Goal: Information Seeking & Learning: Check status

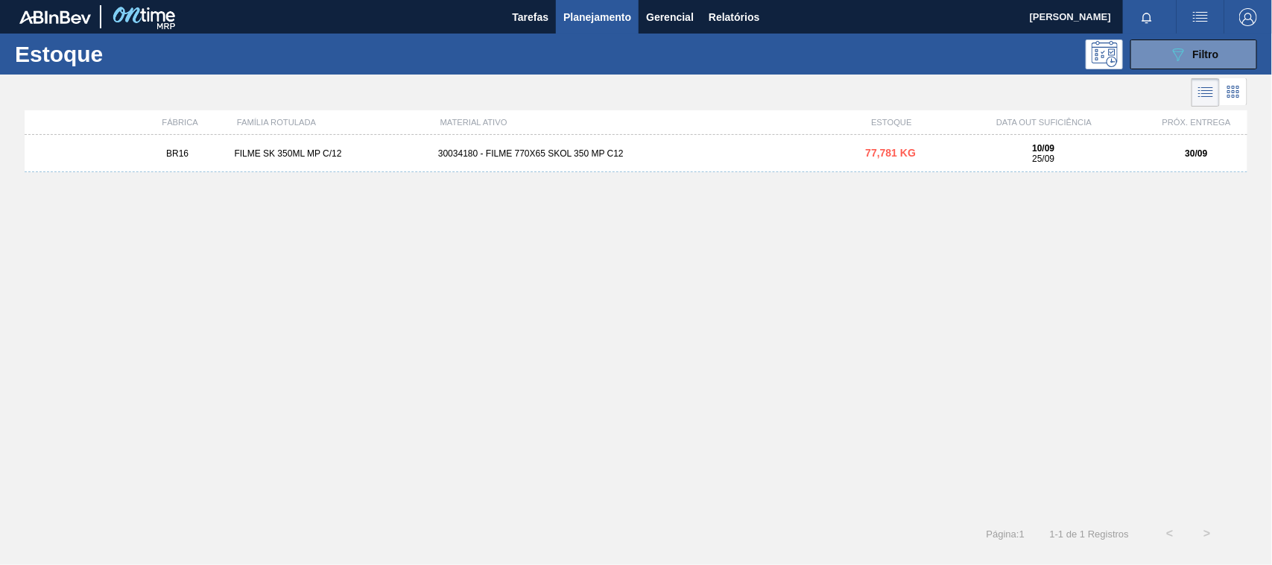
click at [646, 179] on div "BR16 FILME SK 350ML MP C/12 30034180 - FILME 770X65 SKOL 350 MP C12 77,781 KG 1…" at bounding box center [636, 320] width 1223 height 371
click at [659, 156] on div "30034180 - FILME 770X65 SKOL 350 MP C12" at bounding box center [636, 153] width 408 height 10
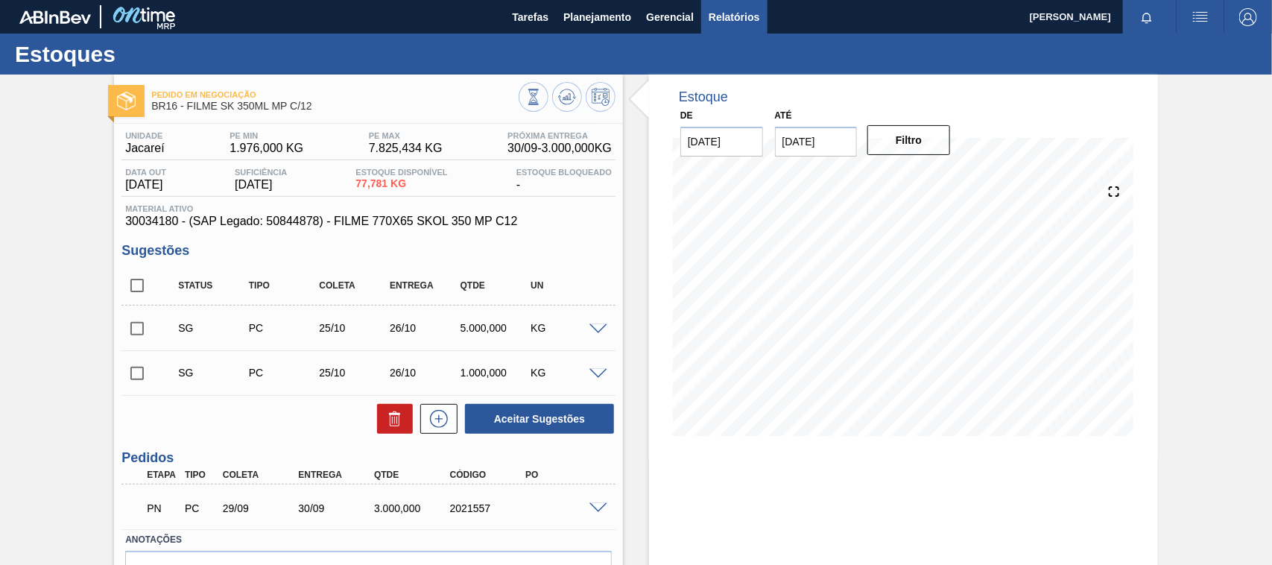
click at [740, 16] on span "Relatórios" at bounding box center [734, 17] width 51 height 18
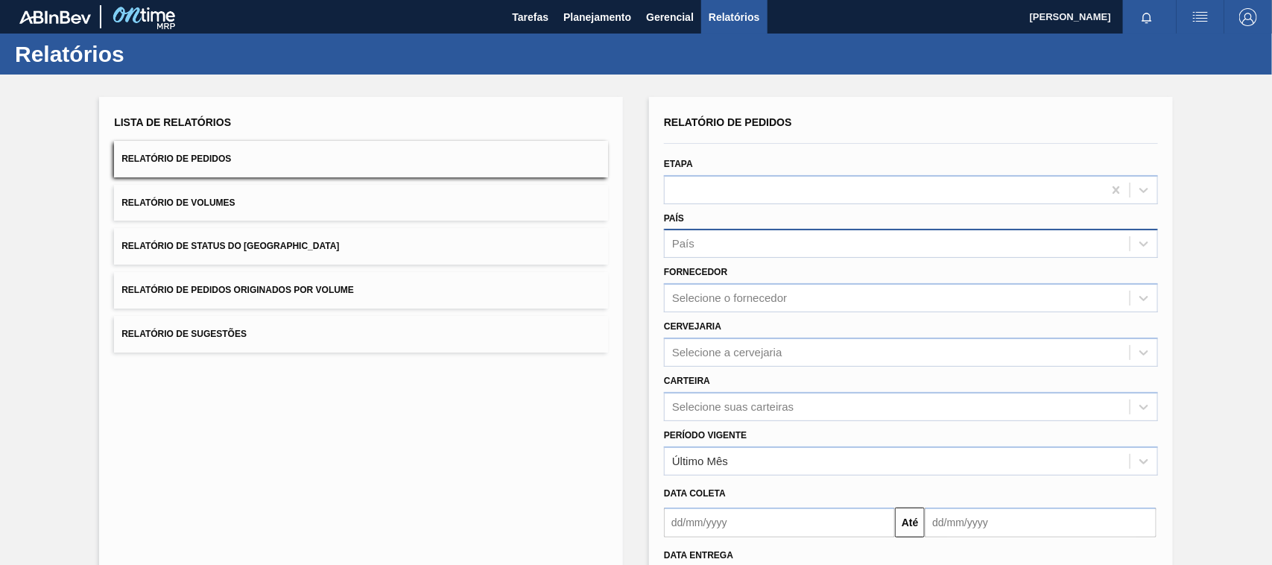
click at [777, 247] on div "País" at bounding box center [897, 244] width 465 height 22
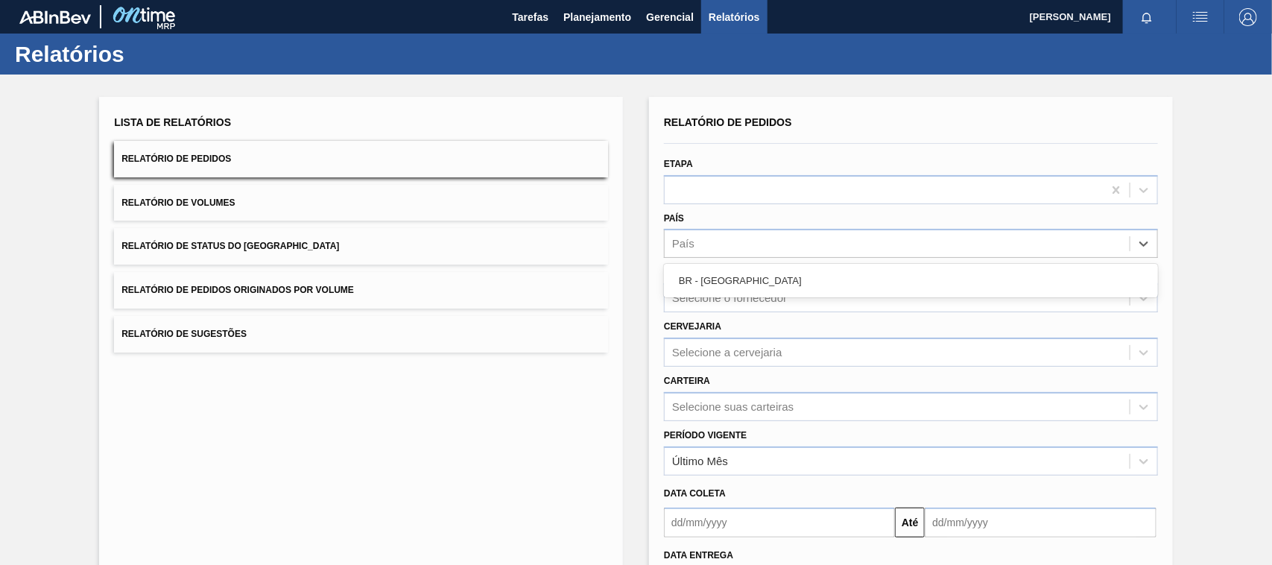
click at [765, 268] on div "BR - [GEOGRAPHIC_DATA]" at bounding box center [911, 281] width 494 height 28
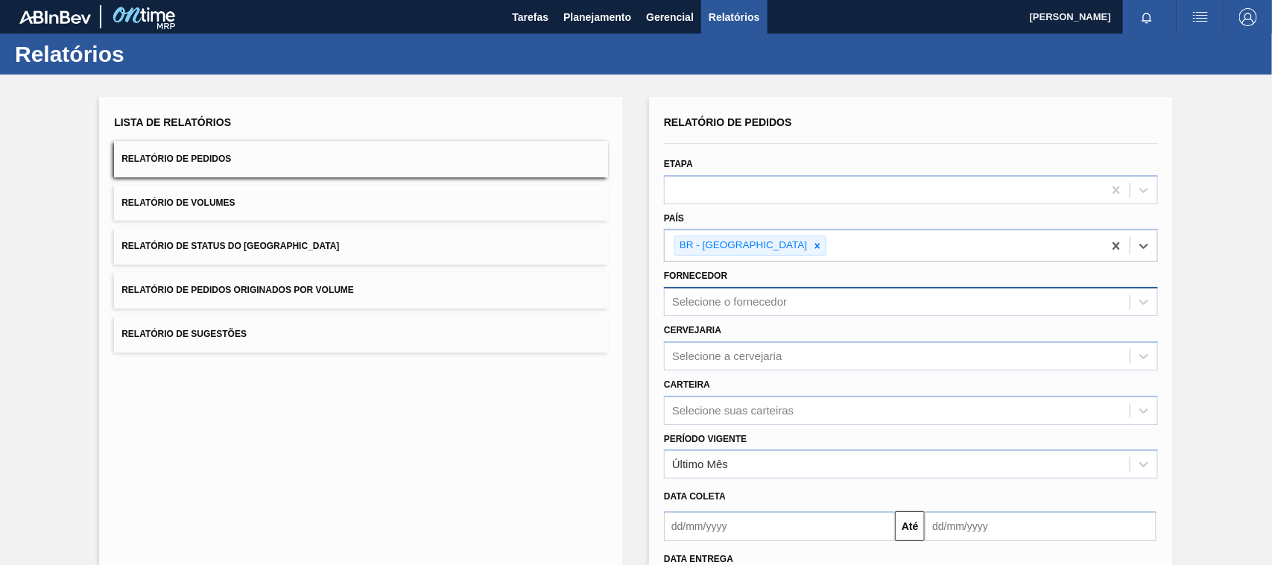
drag, startPoint x: 728, startPoint y: 289, endPoint x: 747, endPoint y: 298, distance: 21.3
click at [731, 291] on div "Selecione o fornecedor" at bounding box center [897, 302] width 465 height 22
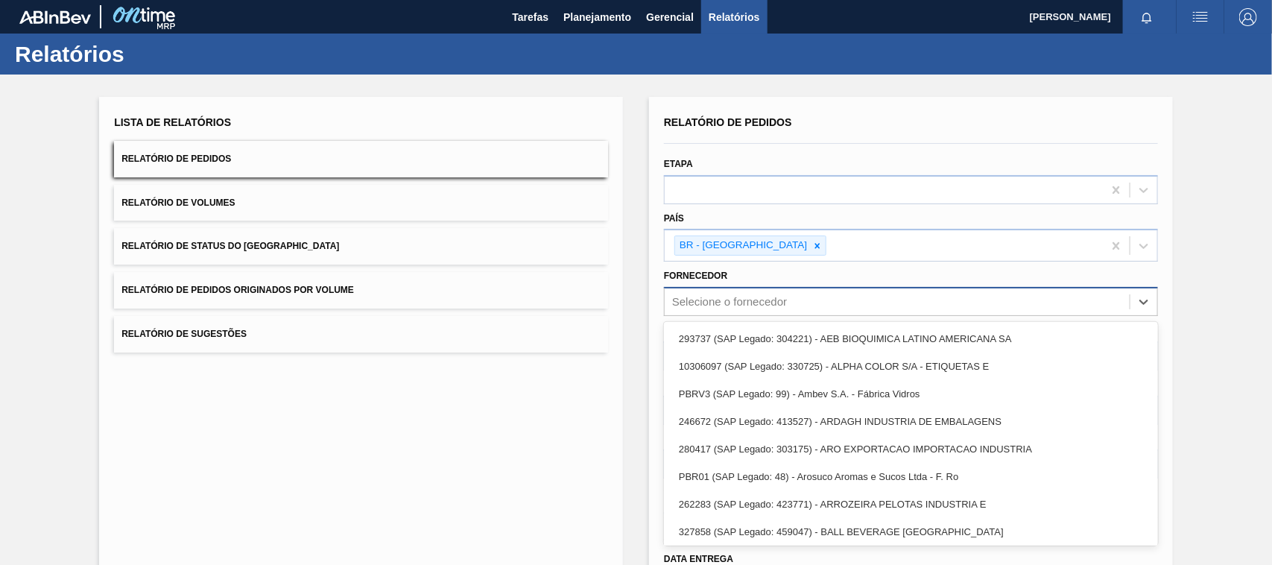
drag, startPoint x: 721, startPoint y: 288, endPoint x: 716, endPoint y: 299, distance: 11.3
click at [716, 299] on div "Selecione o fornecedor" at bounding box center [911, 301] width 494 height 29
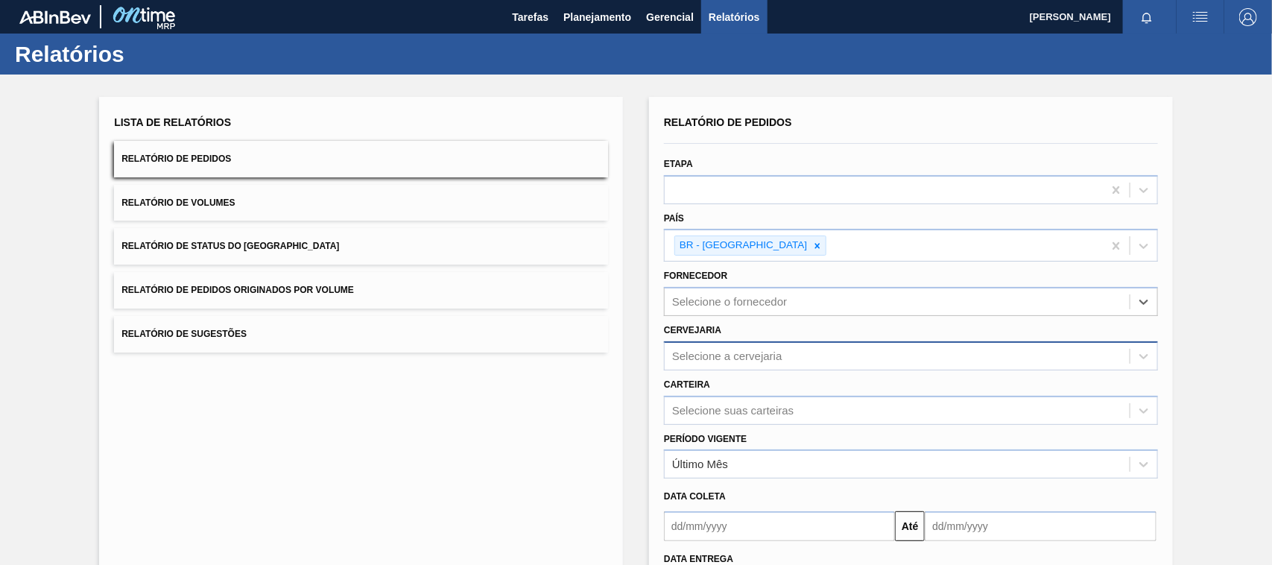
scroll to position [93, 0]
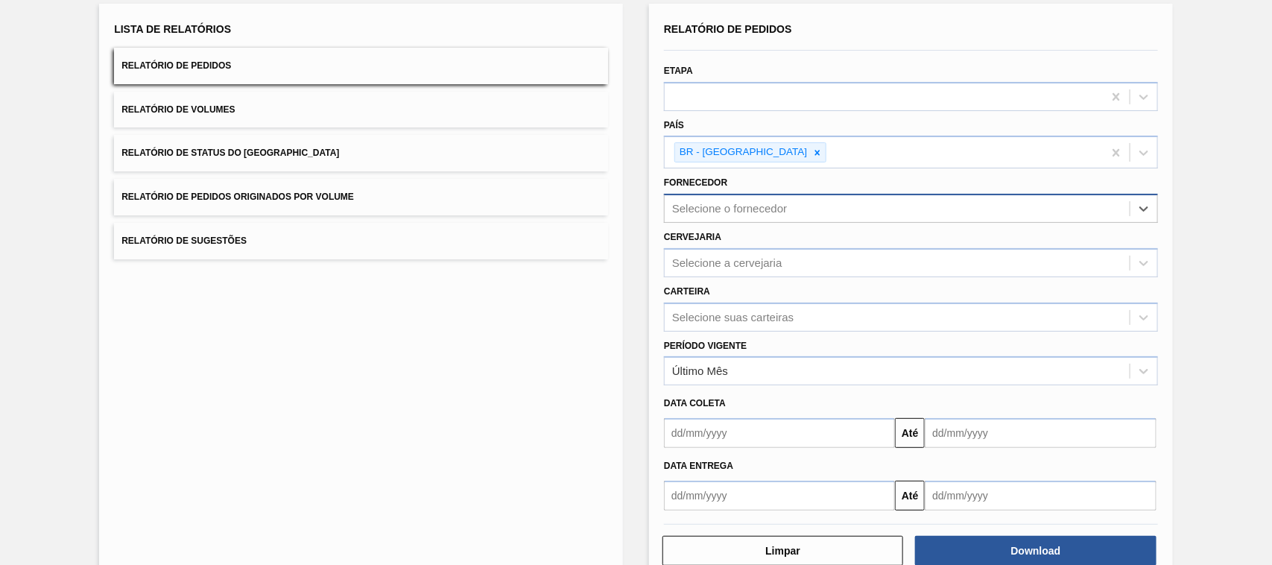
click at [745, 218] on div "Selecione o fornecedor" at bounding box center [897, 209] width 465 height 22
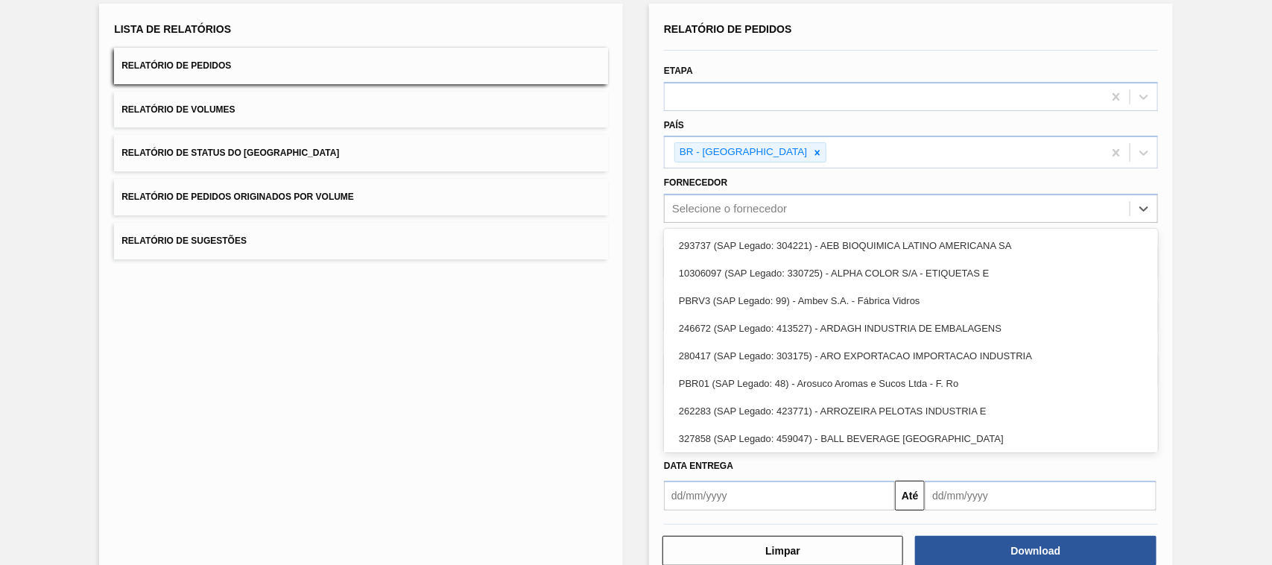
click at [750, 186] on div "Fornecedor option 10306097 (SAP Legado: 330725) - ALPHA COLOR S/A - ETIQUETAS E…" at bounding box center [911, 197] width 494 height 51
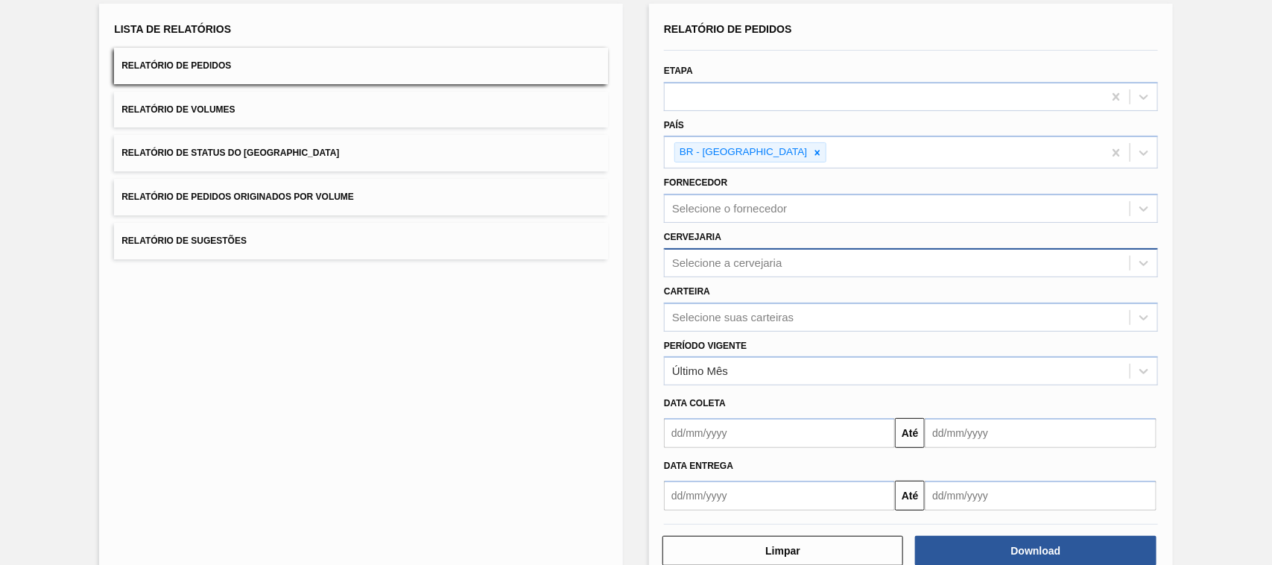
click at [729, 265] on div "Selecione a cervejaria" at bounding box center [727, 262] width 110 height 13
click at [729, 291] on div "BR16 - Jacareí" at bounding box center [911, 300] width 494 height 28
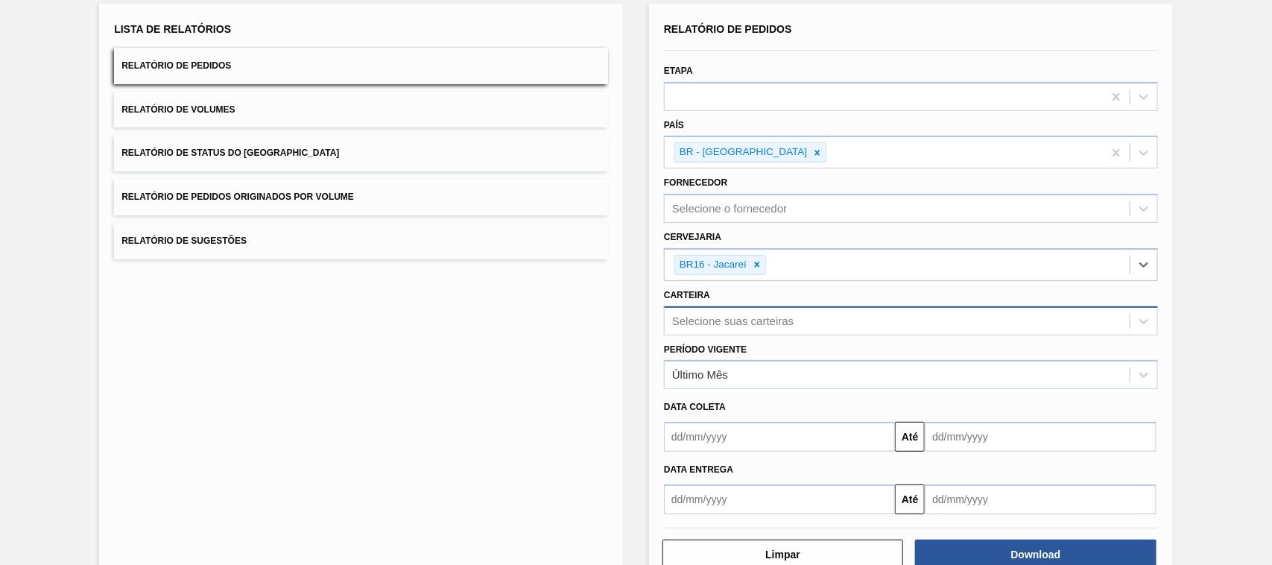
click at [709, 328] on div "Selecione suas carteiras" at bounding box center [897, 321] width 465 height 22
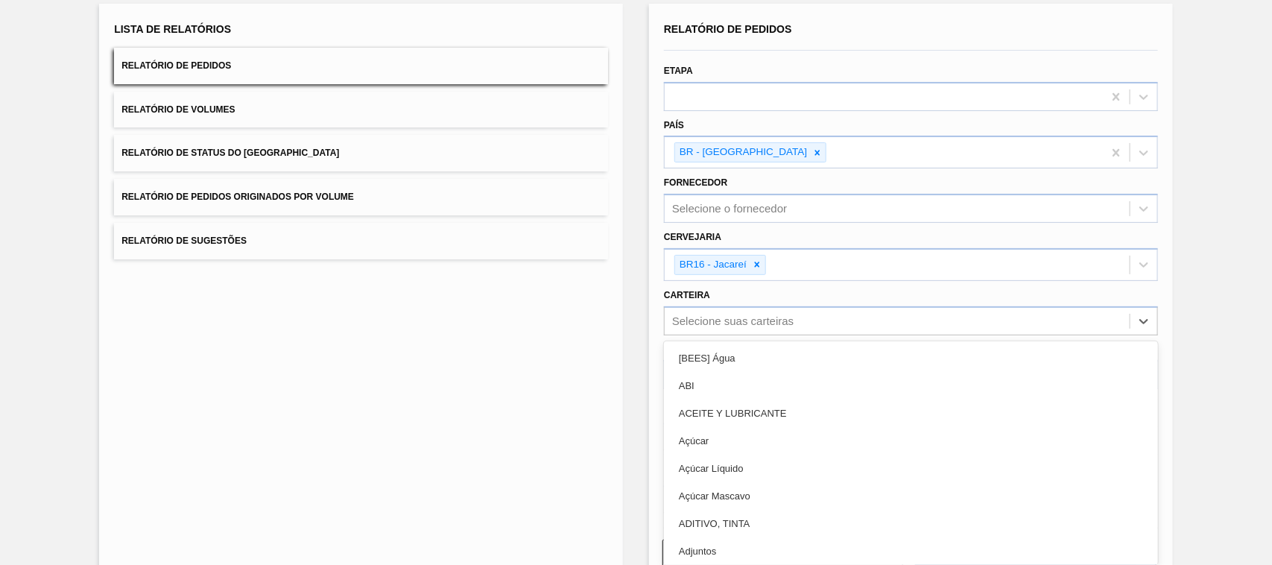
click at [660, 273] on div "Cervejaria BR16 - Jacareí" at bounding box center [911, 254] width 506 height 54
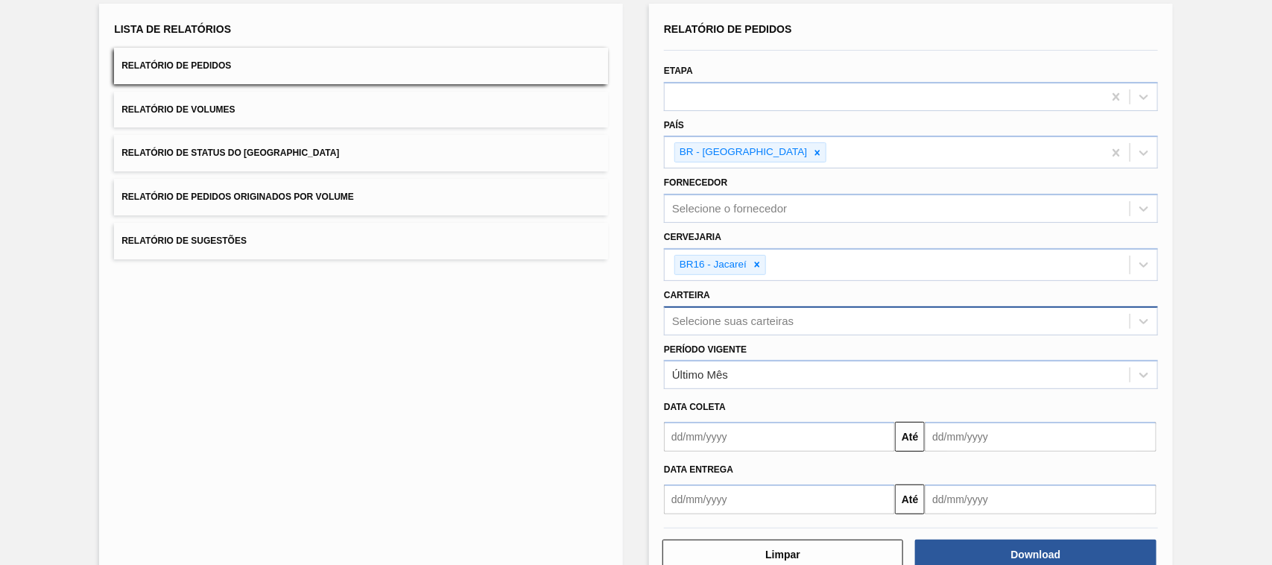
click at [725, 324] on div "Selecione suas carteiras" at bounding box center [732, 320] width 121 height 13
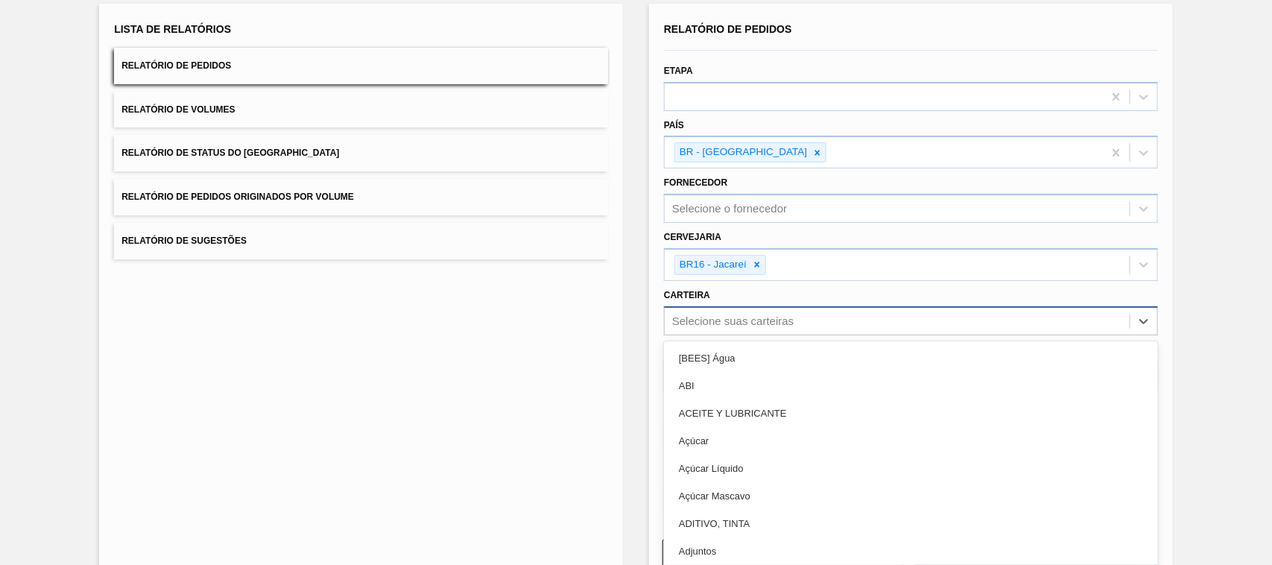
click at [725, 314] on div "Selecione suas carteiras" at bounding box center [732, 320] width 121 height 13
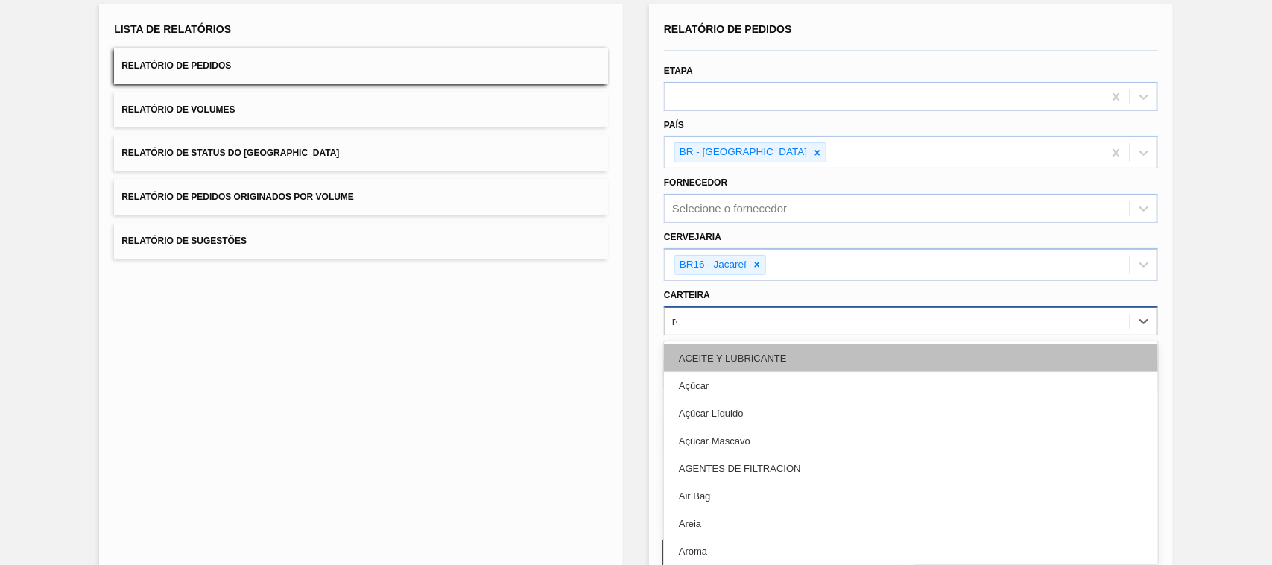
type input "rót"
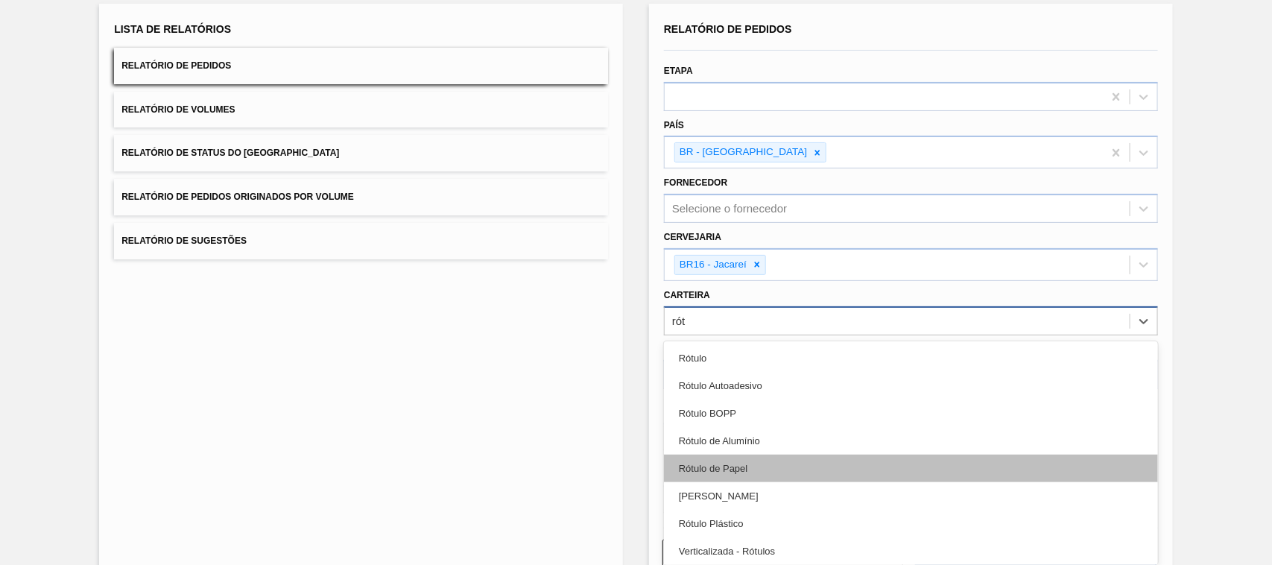
click at [757, 472] on div "Rótulo de Papel" at bounding box center [911, 469] width 494 height 28
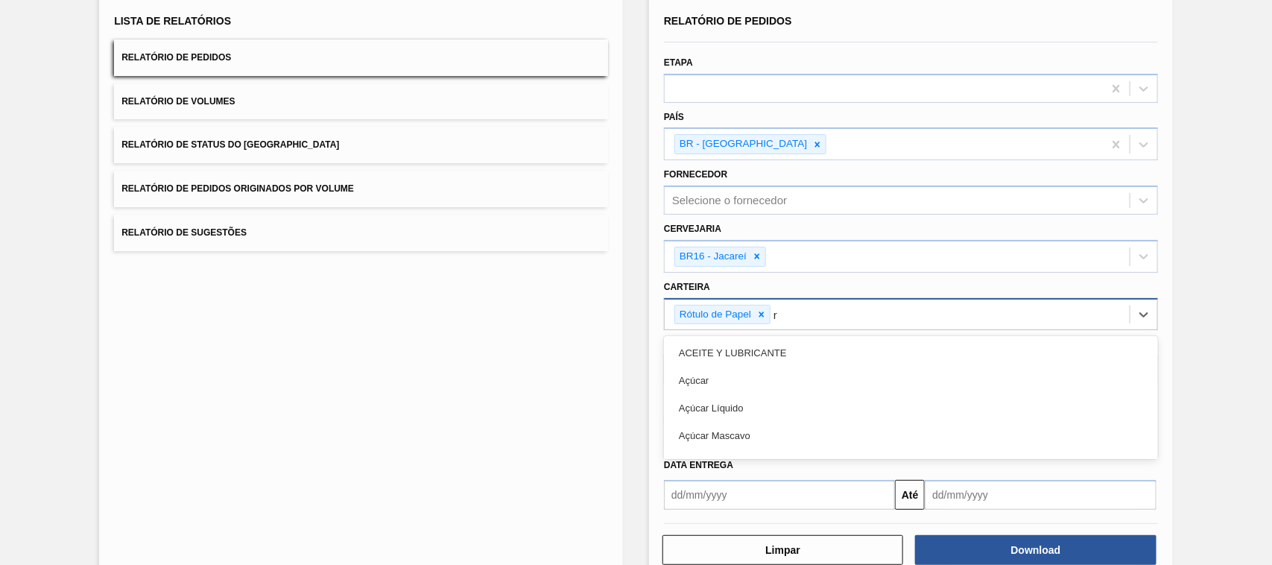
scroll to position [101, 0]
type input "rót"
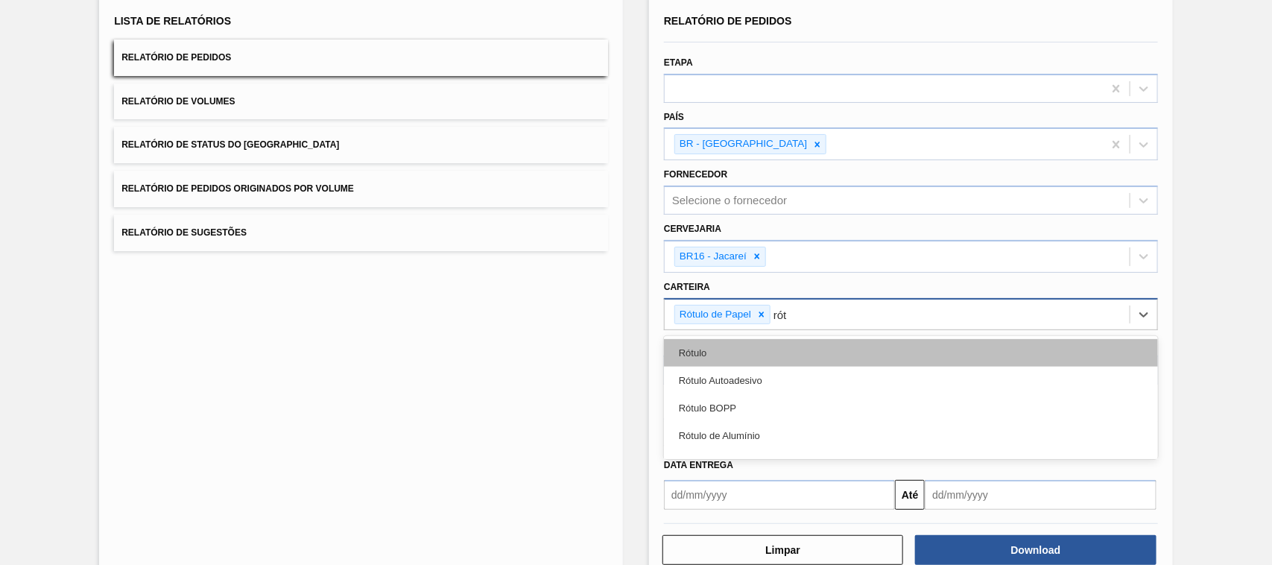
click at [750, 356] on div "Rótulo" at bounding box center [911, 353] width 494 height 28
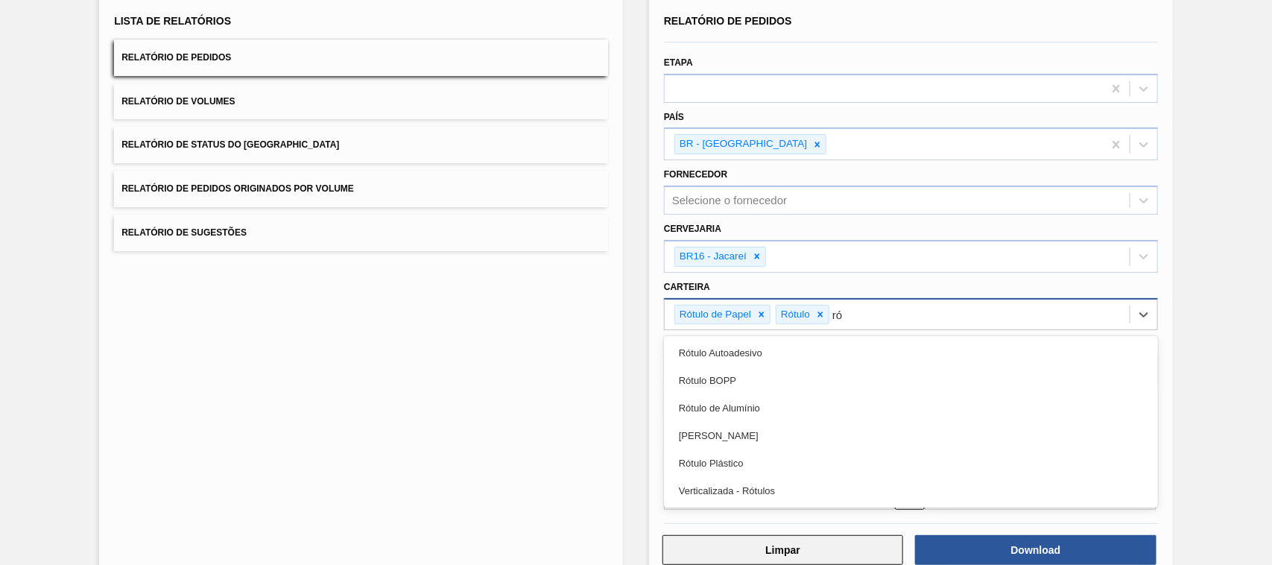
type input "rót"
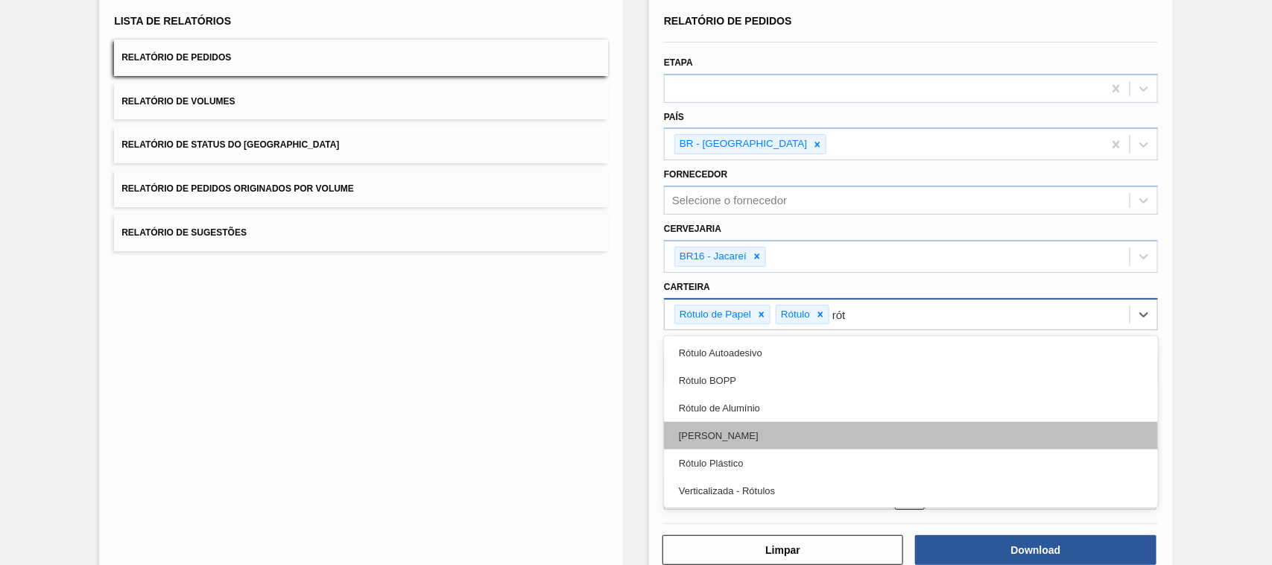
click at [759, 432] on div "[PERSON_NAME]" at bounding box center [911, 436] width 494 height 28
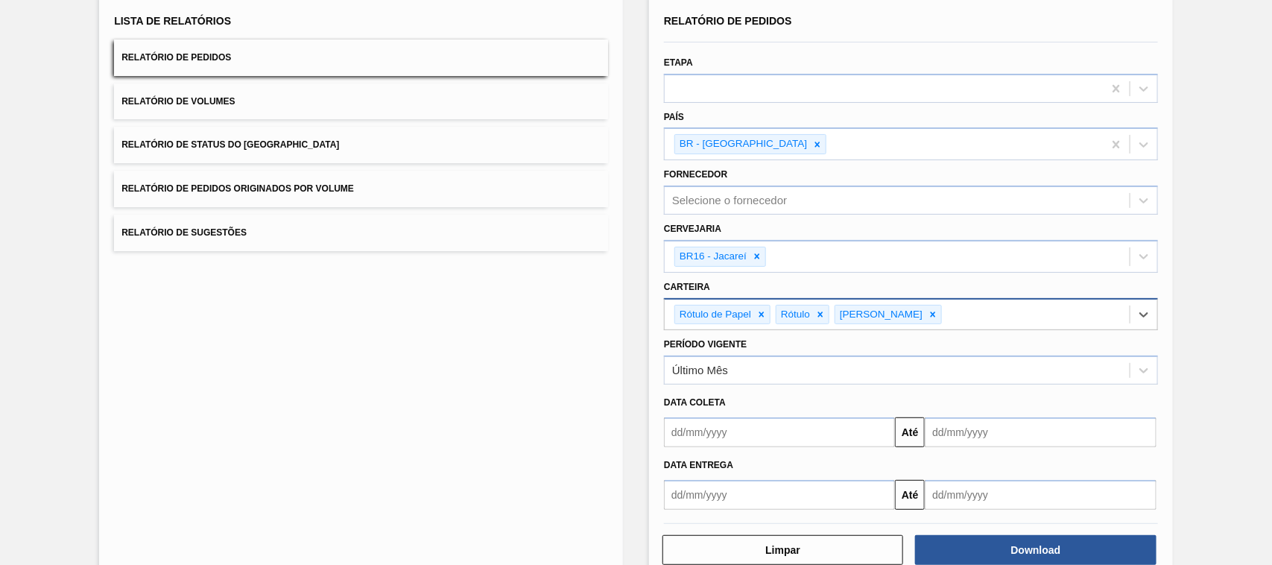
scroll to position [134, 0]
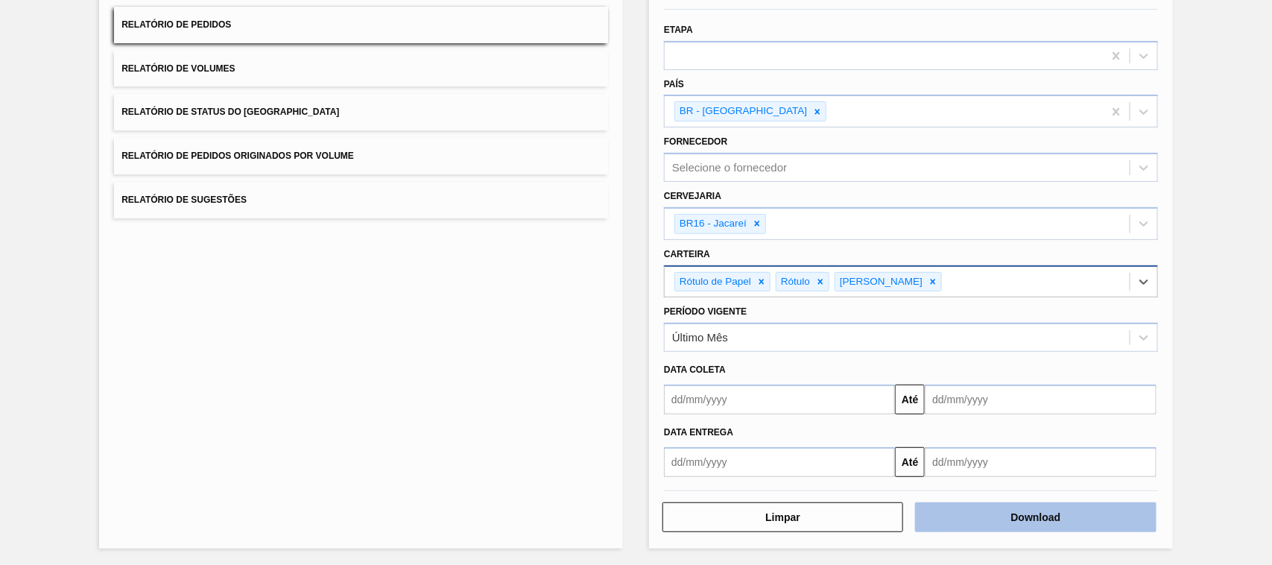
click at [1013, 524] on button "Download" at bounding box center [1035, 517] width 241 height 30
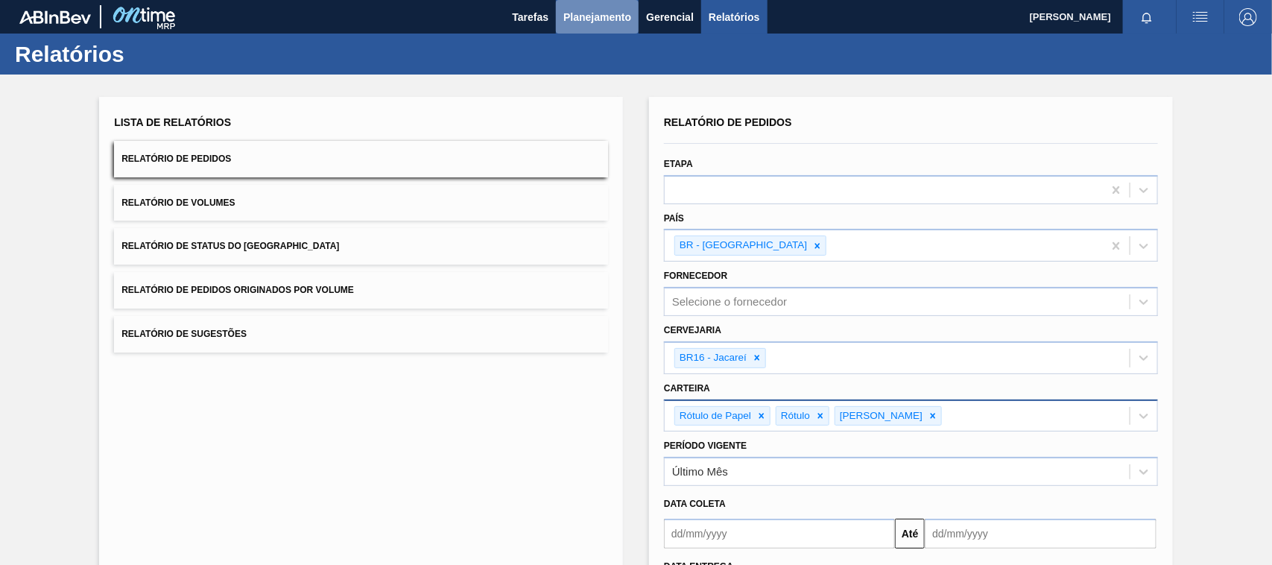
click at [589, 22] on span "Planejamento" at bounding box center [597, 17] width 68 height 18
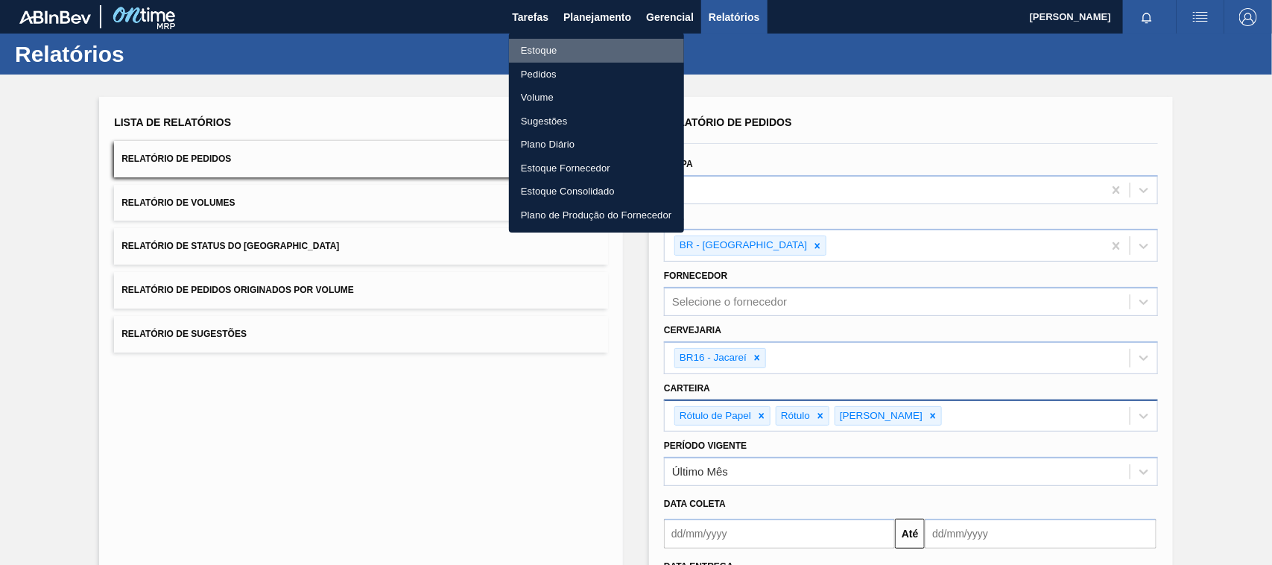
click at [574, 48] on li "Estoque" at bounding box center [596, 51] width 175 height 24
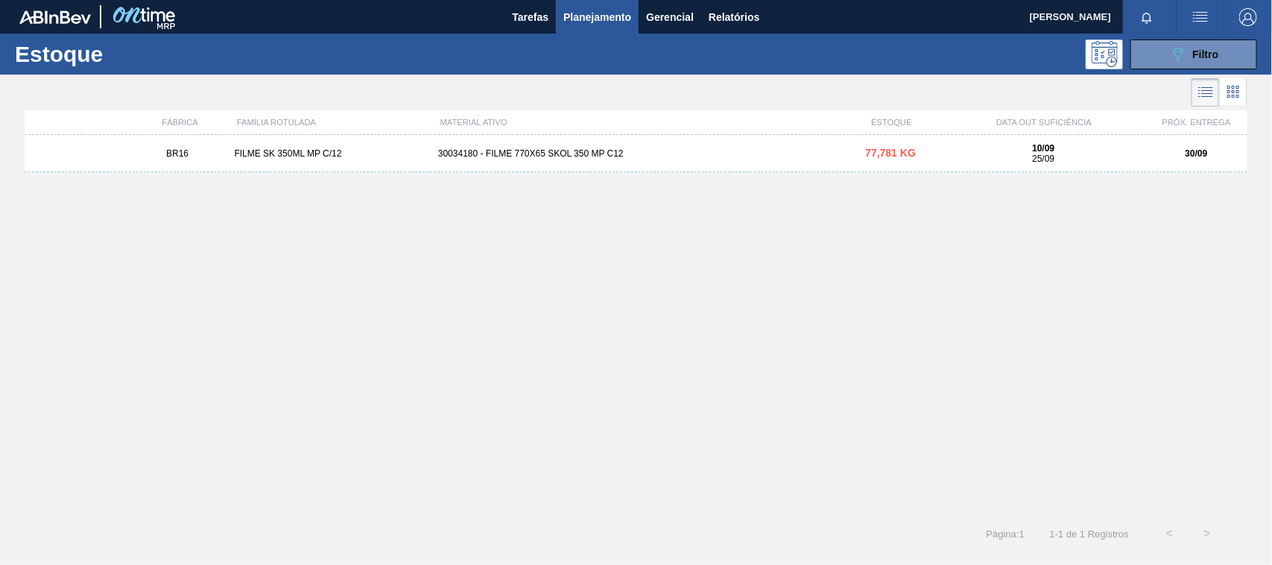
click at [1224, 37] on div "Estoque 089F7B8B-B2A5-4AFE-B5C0-19BA573D28AC Filtro" at bounding box center [636, 54] width 1272 height 41
click at [1185, 47] on icon "089F7B8B-B2A5-4AFE-B5C0-19BA573D28AC" at bounding box center [1178, 54] width 18 height 18
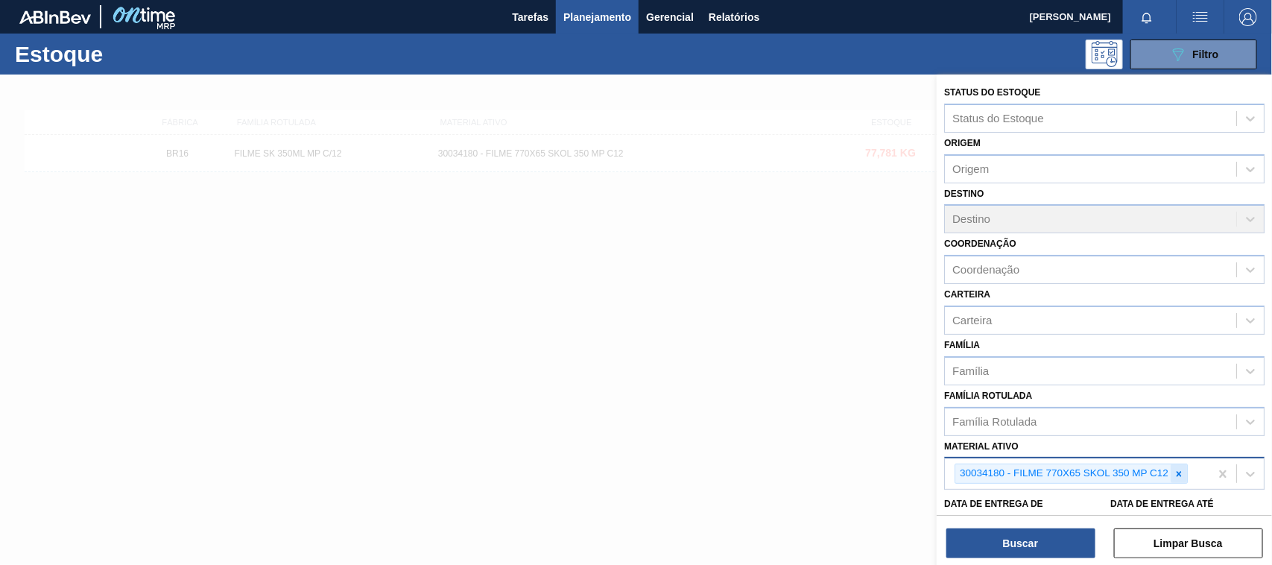
click at [1176, 469] on icon at bounding box center [1179, 474] width 10 height 10
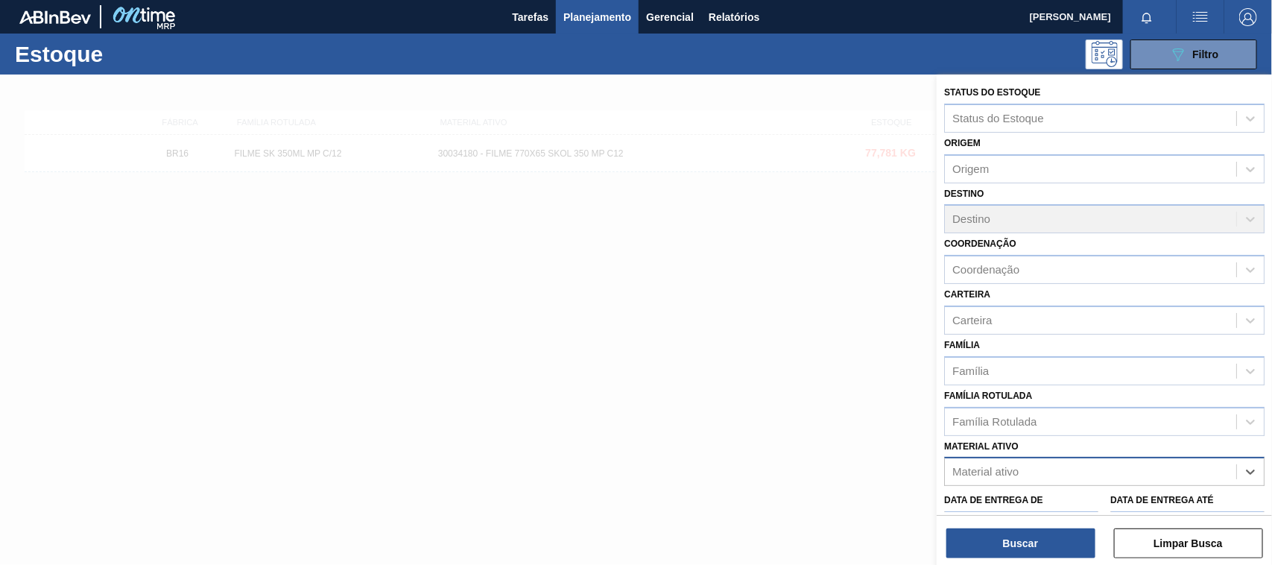
paste ativo "30034180"
type ativo "30034180"
click at [1051, 498] on div "30034180 - FILME 770X65 SKOL 350 MP C12" at bounding box center [1104, 509] width 320 height 28
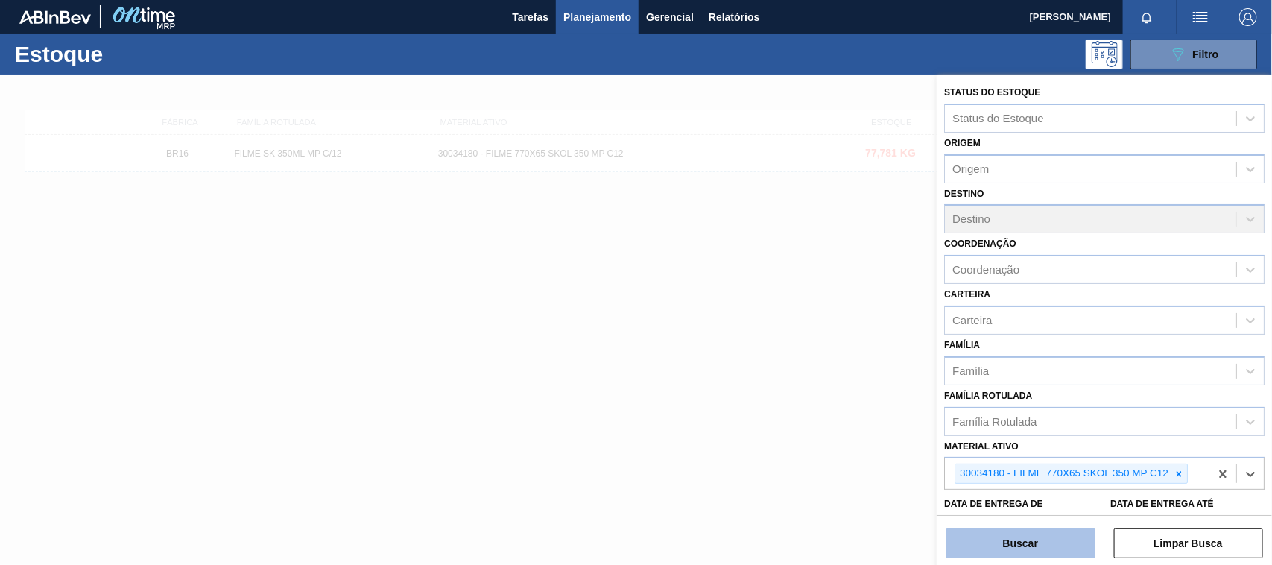
click at [1049, 537] on button "Buscar" at bounding box center [1020, 543] width 149 height 30
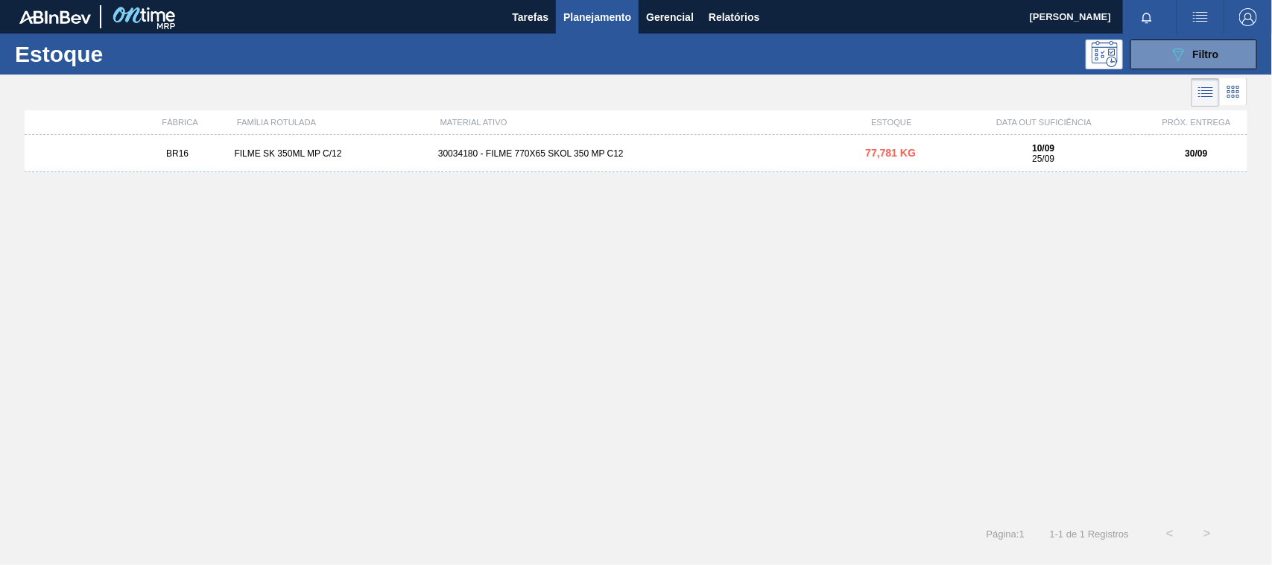
click at [422, 150] on div "FILME SK 350ML MP C/12" at bounding box center [329, 153] width 203 height 10
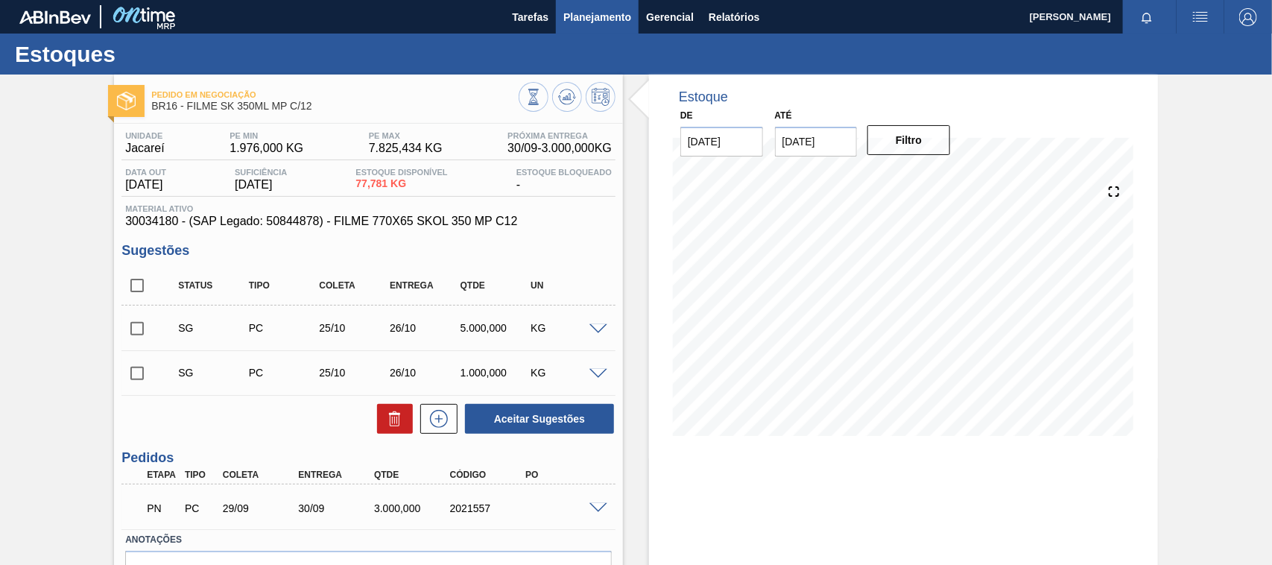
click at [594, 16] on span "Planejamento" at bounding box center [597, 17] width 68 height 18
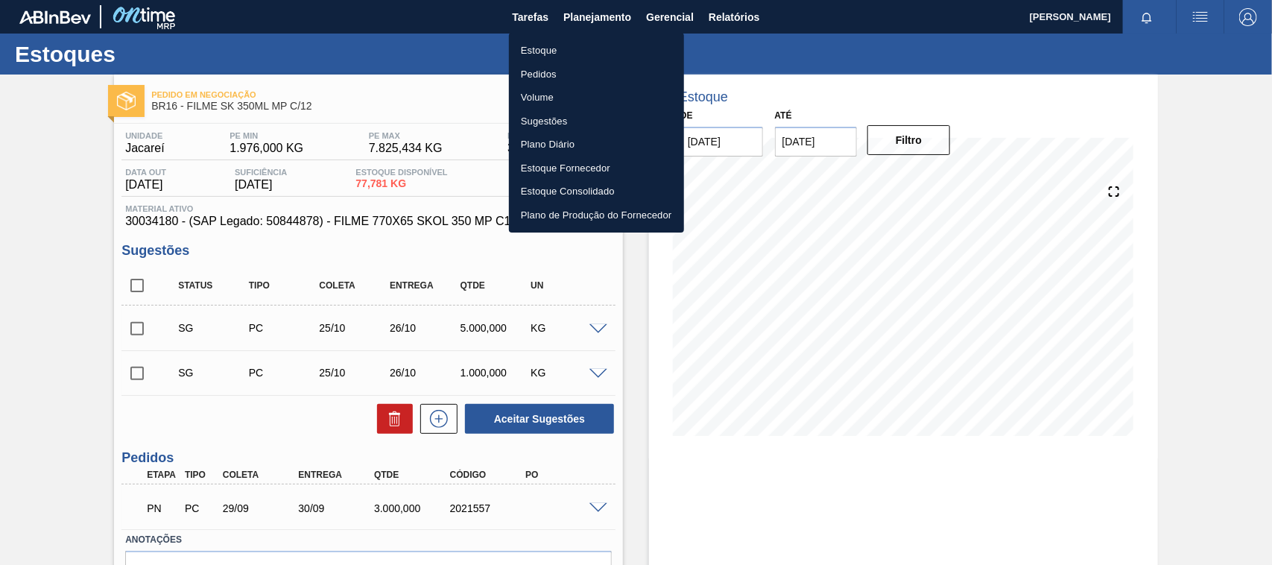
click at [545, 47] on li "Estoque" at bounding box center [596, 51] width 175 height 24
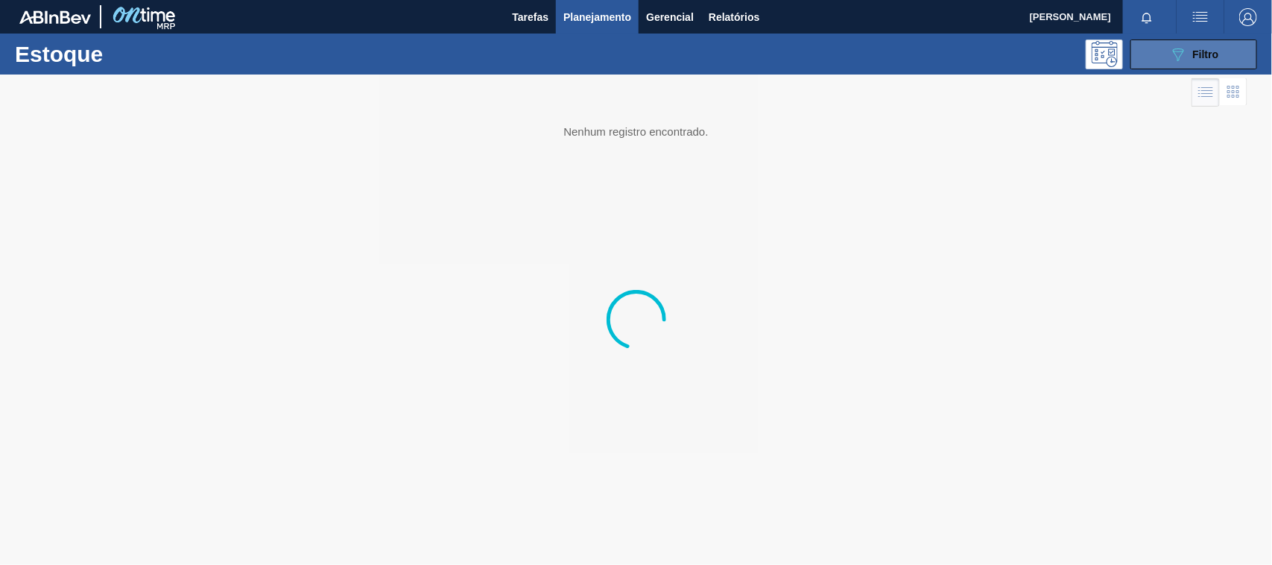
click at [1166, 47] on button "089F7B8B-B2A5-4AFE-B5C0-19BA573D28AC Filtro" at bounding box center [1193, 54] width 127 height 30
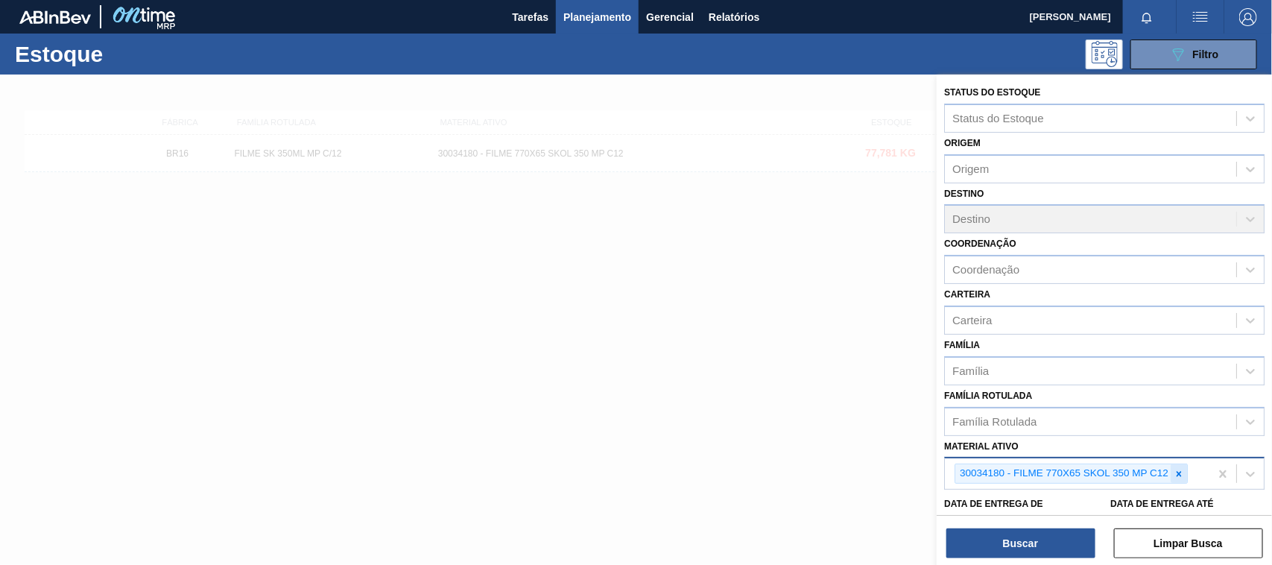
click at [1174, 474] on icon at bounding box center [1179, 474] width 10 height 10
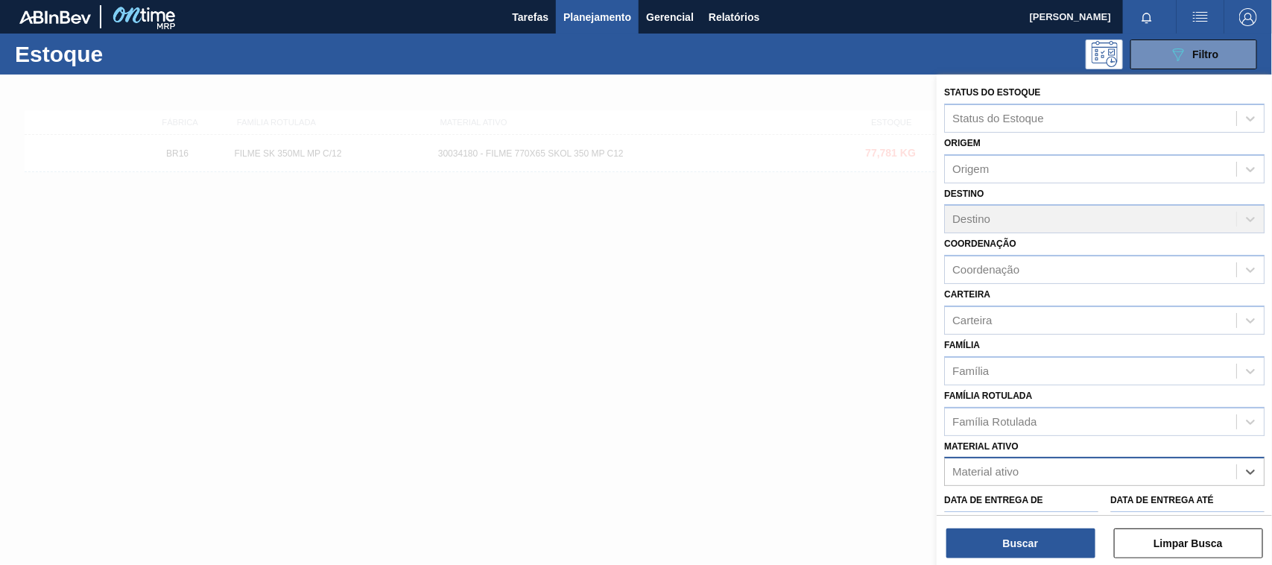
paste ativo "30012739"
type ativo "30012739"
click at [1034, 492] on div "30012739 - CX. PAP. ORIG 300ML WA 300ML PROP 429" at bounding box center [1104, 509] width 320 height 34
click at [1031, 507] on div "30012739 - CX. PAP. ORIG 300ML WA 300ML PROP 429" at bounding box center [1104, 509] width 320 height 28
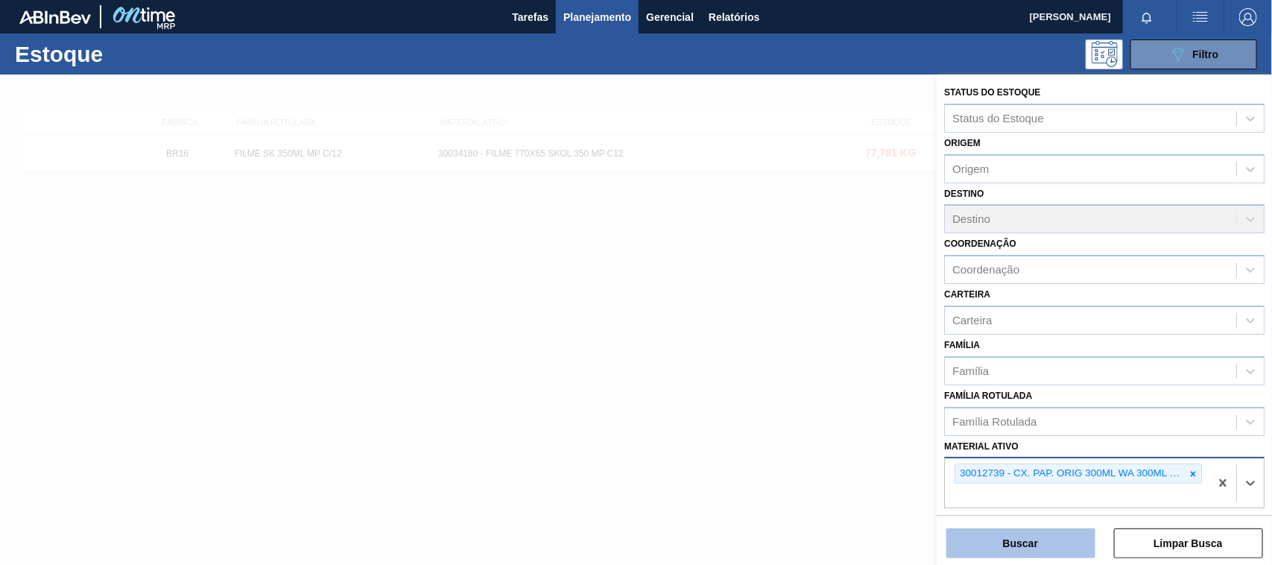
click at [1016, 537] on button "Buscar" at bounding box center [1020, 543] width 149 height 30
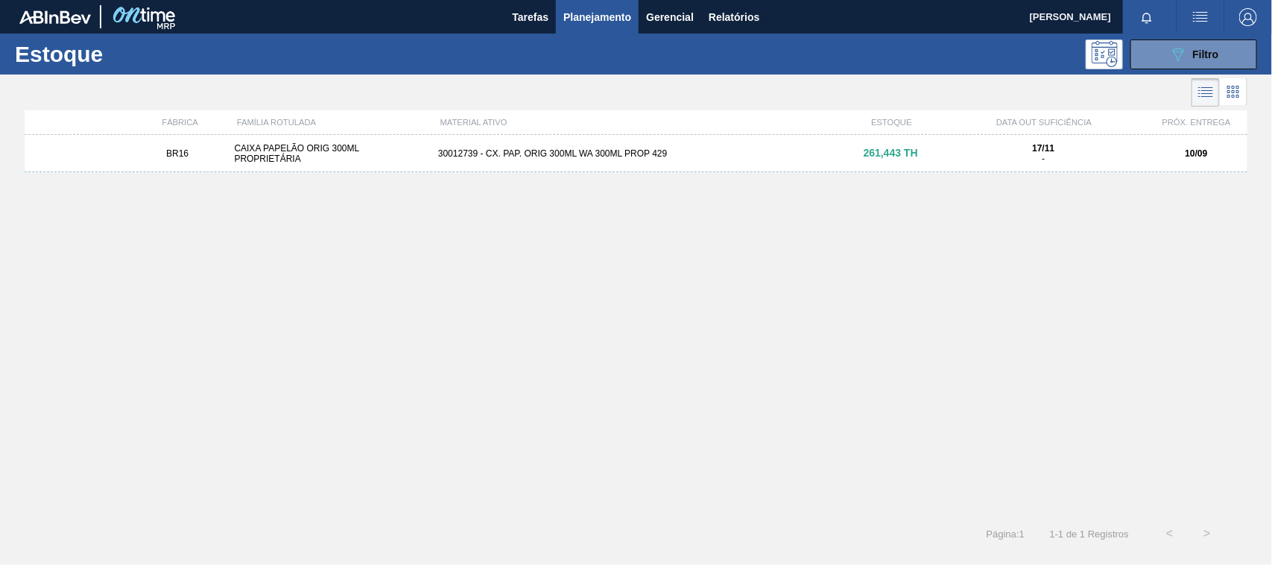
click at [615, 157] on div "30012739 - CX. PAP. ORIG 300ML WA 300ML PROP 429" at bounding box center [636, 153] width 408 height 10
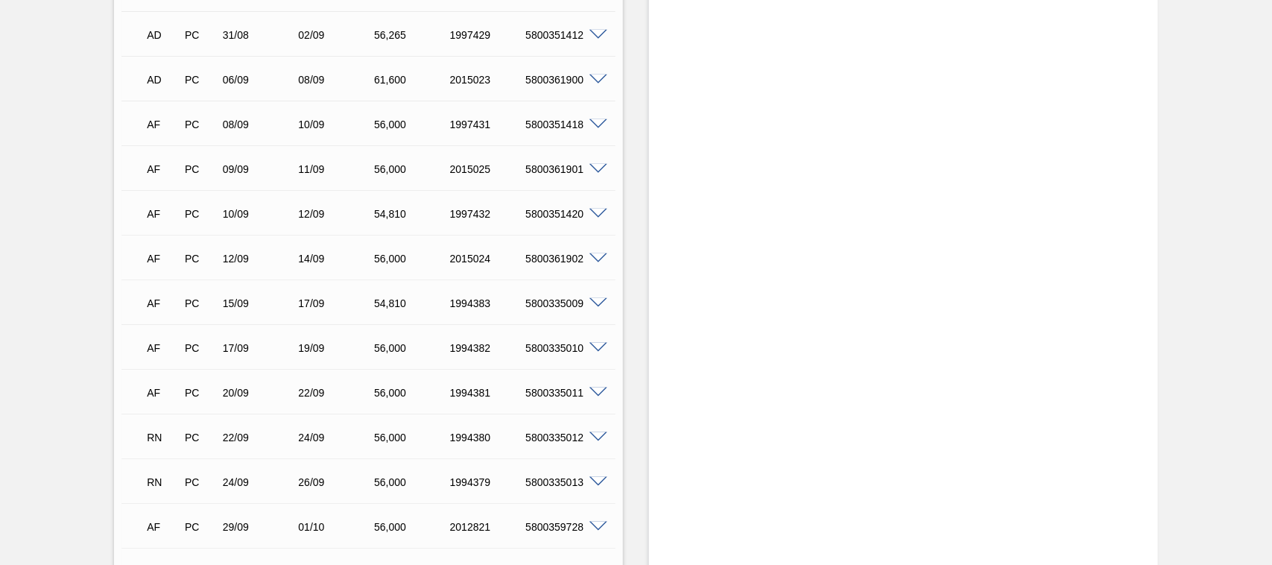
scroll to position [745, 0]
